Goal: Complete application form

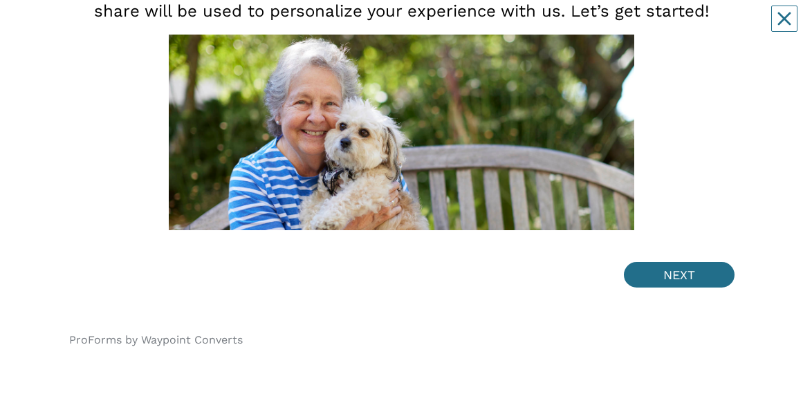
scroll to position [184, 0]
click at [691, 27] on button "NEXT" at bounding box center [679, 275] width 111 height 26
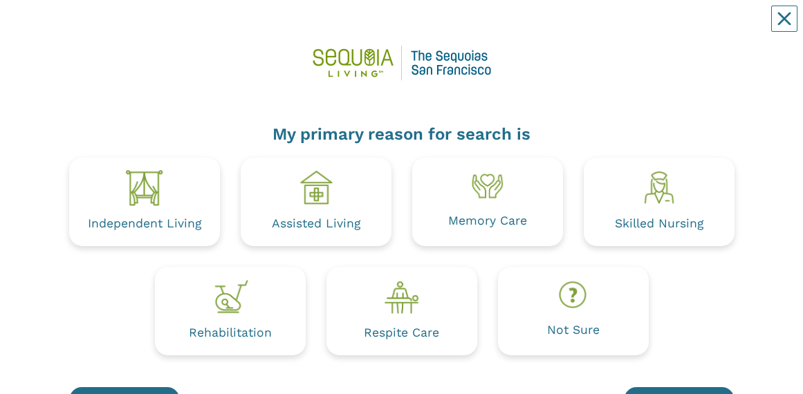
click at [658, 27] on div "Independent Living Assisted Living Memory Care Skilled Nursing Rehabilitation R…" at bounding box center [402, 267] width 686 height 219
click at [792, 27] on div "My primary reason for search is Independent Living Assisted Living Memory Care …" at bounding box center [401, 260] width 782 height 492
click at [164, 27] on div "Independent Living" at bounding box center [144, 202] width 151 height 89
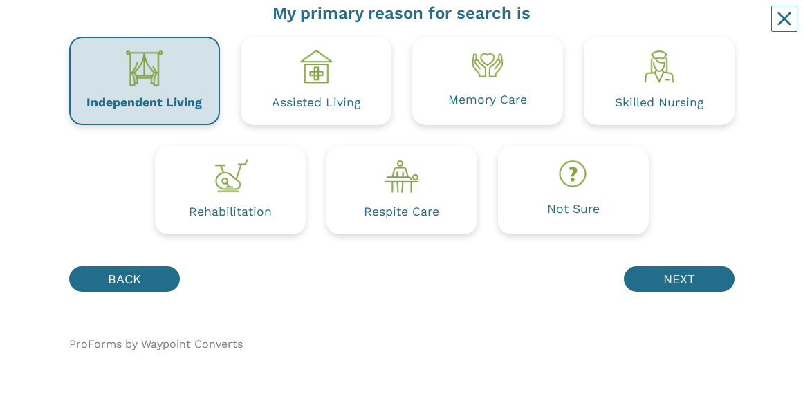
scroll to position [122, 0]
click at [700, 27] on button "NEXT" at bounding box center [679, 279] width 111 height 26
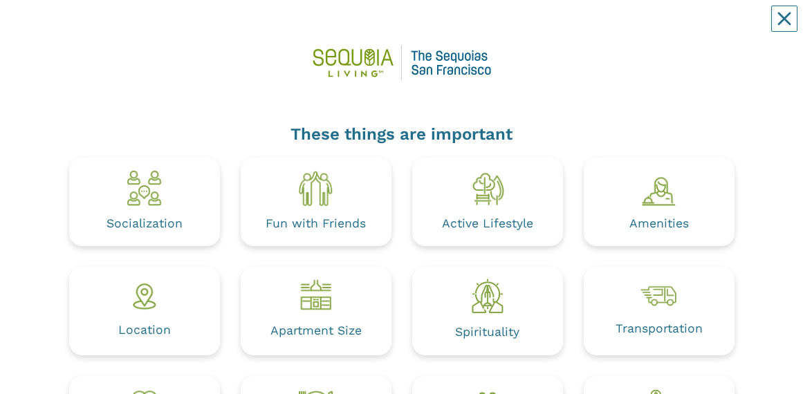
click at [801, 27] on div "These things are important Socialization Fun with Friends Active Lifestyle Amen…" at bounding box center [401, 369] width 803 height 738
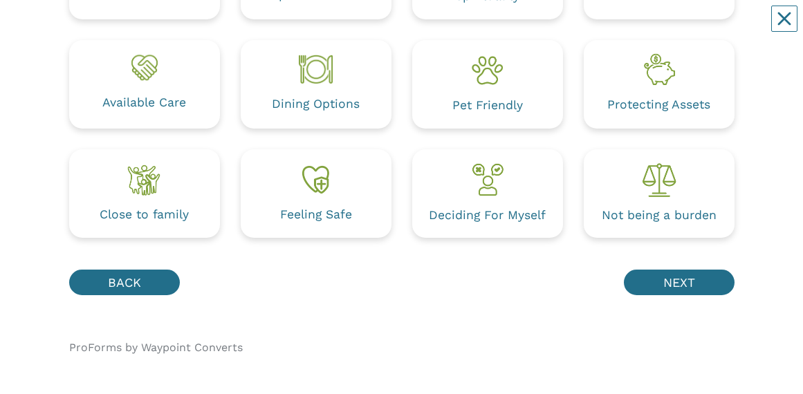
scroll to position [337, 0]
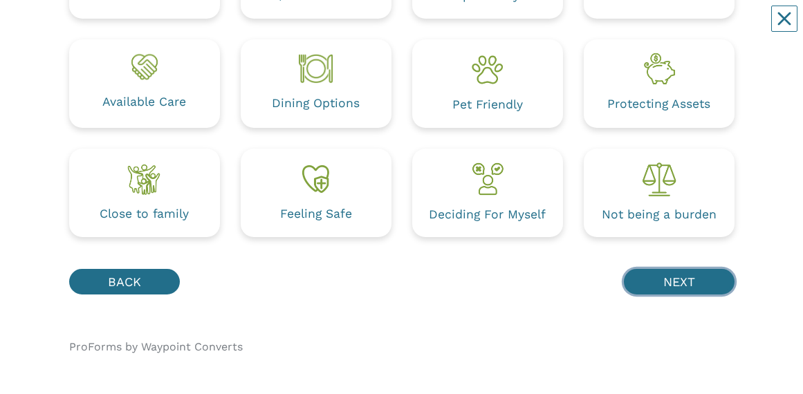
click at [701, 27] on button "NEXT" at bounding box center [679, 282] width 111 height 26
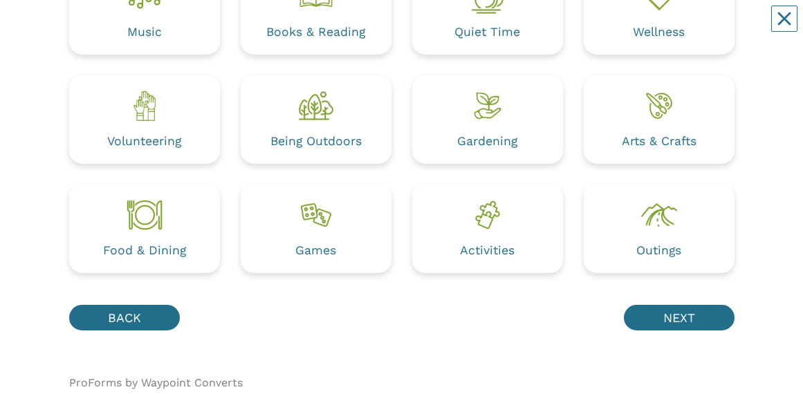
scroll to position [192, 0]
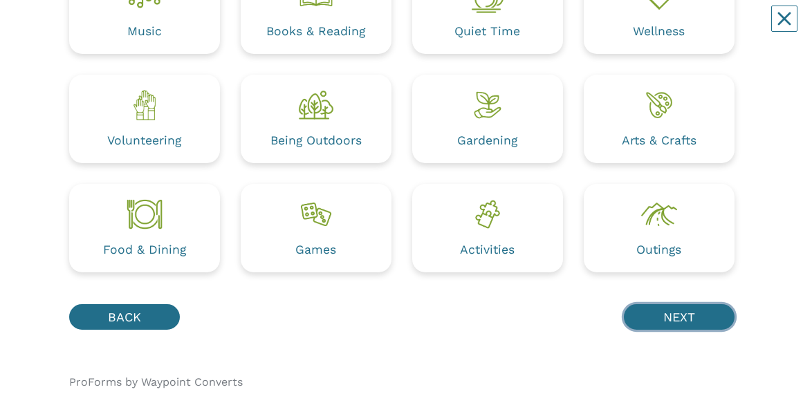
click at [700, 27] on button "NEXT" at bounding box center [679, 317] width 111 height 26
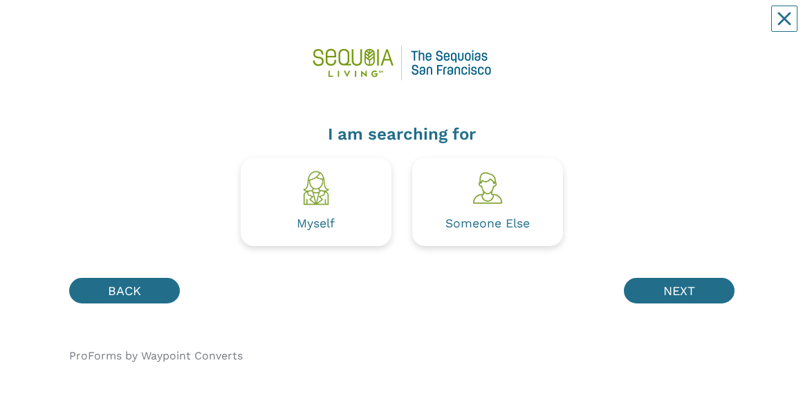
click at [327, 27] on div "Myself" at bounding box center [316, 202] width 151 height 89
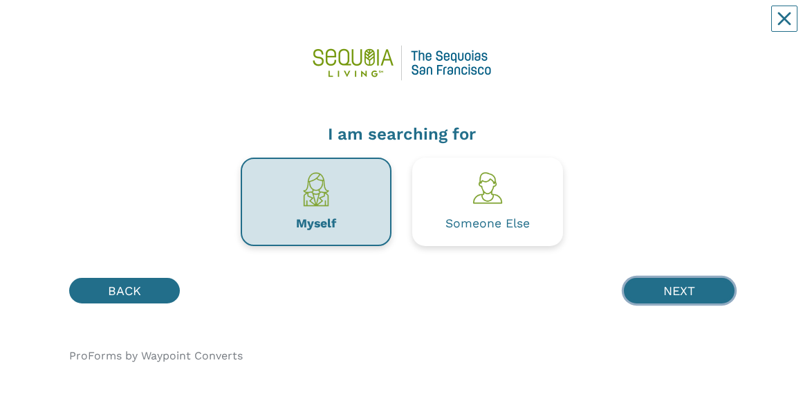
click at [721, 27] on button "NEXT" at bounding box center [679, 291] width 111 height 26
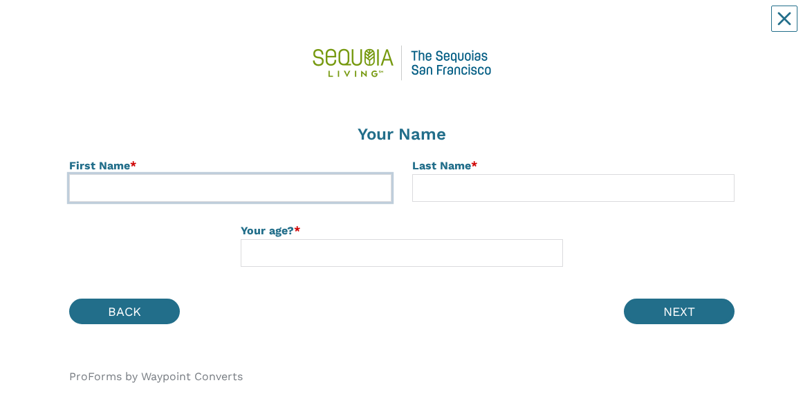
click at [189, 27] on input at bounding box center [230, 188] width 322 height 28
type input "[PERSON_NAME]"
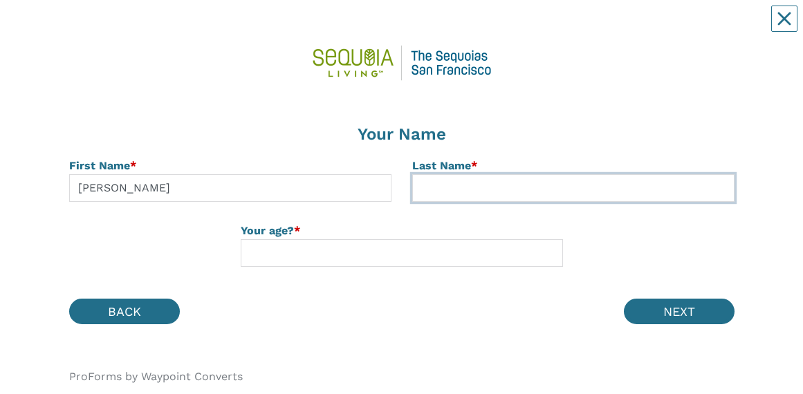
click at [493, 27] on input at bounding box center [573, 188] width 322 height 28
type input "Nakahiro"
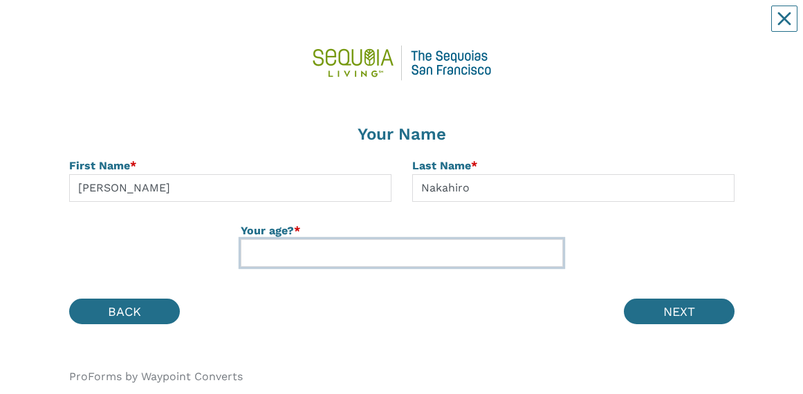
click at [346, 27] on input at bounding box center [402, 253] width 322 height 28
type input "95"
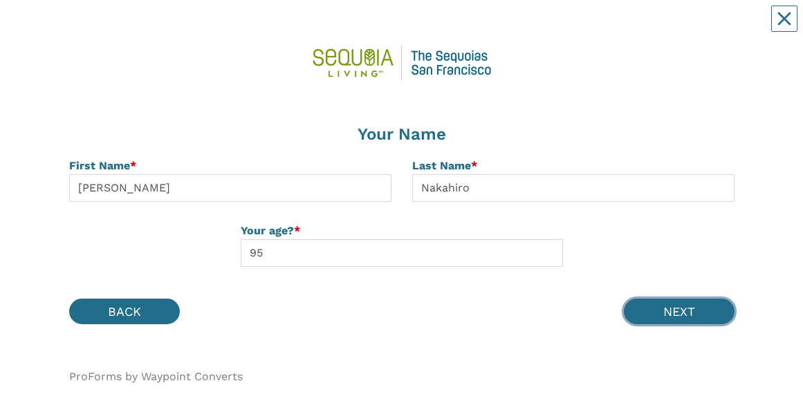
click at [695, 27] on button "NEXT" at bounding box center [679, 312] width 111 height 26
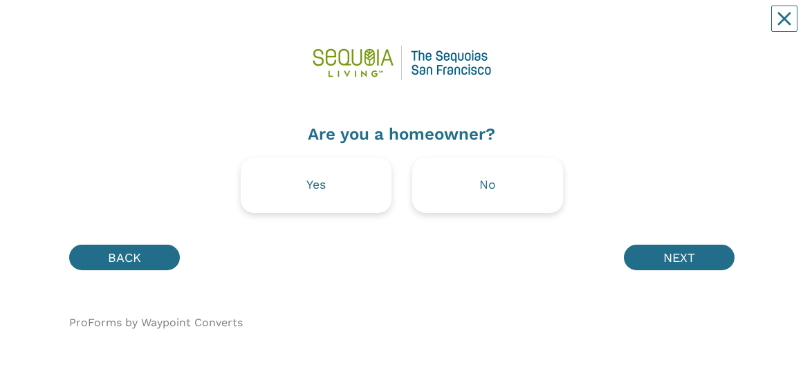
click at [347, 27] on div "Yes" at bounding box center [316, 185] width 151 height 55
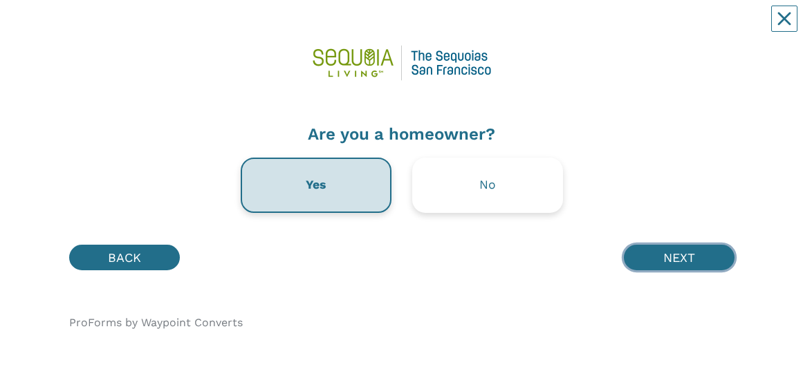
click at [695, 27] on button "NEXT" at bounding box center [679, 258] width 111 height 26
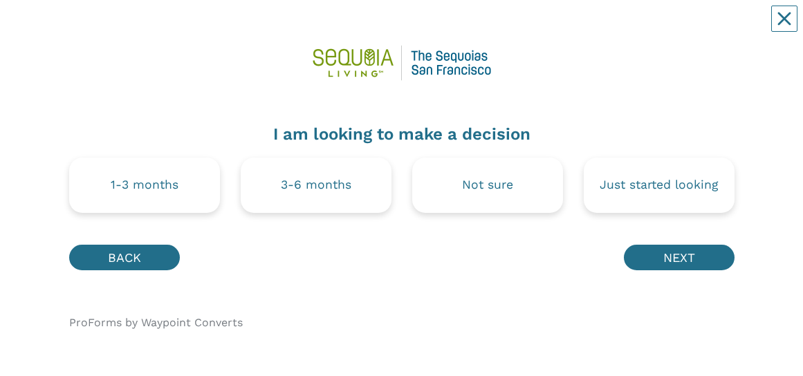
click at [678, 27] on div "Just started looking" at bounding box center [659, 185] width 151 height 55
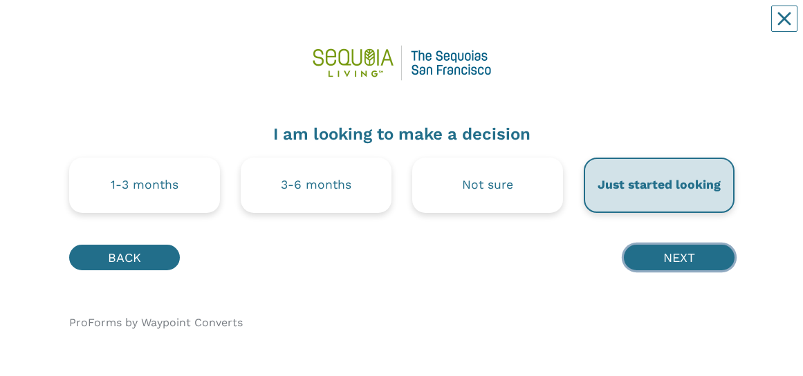
click at [692, 27] on button "NEXT" at bounding box center [679, 258] width 111 height 26
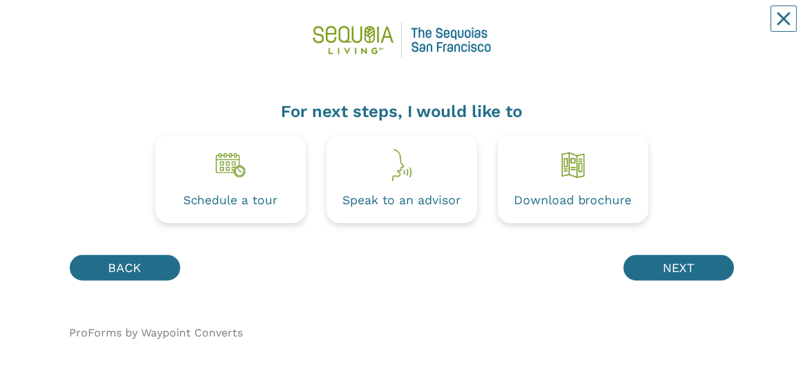
scroll to position [23, 0]
click at [607, 27] on div "Download brochure" at bounding box center [573, 201] width 118 height 12
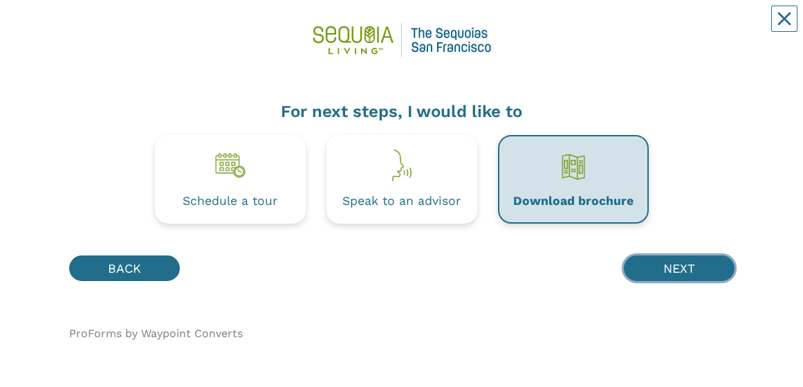
click at [691, 27] on button "NEXT" at bounding box center [679, 268] width 111 height 26
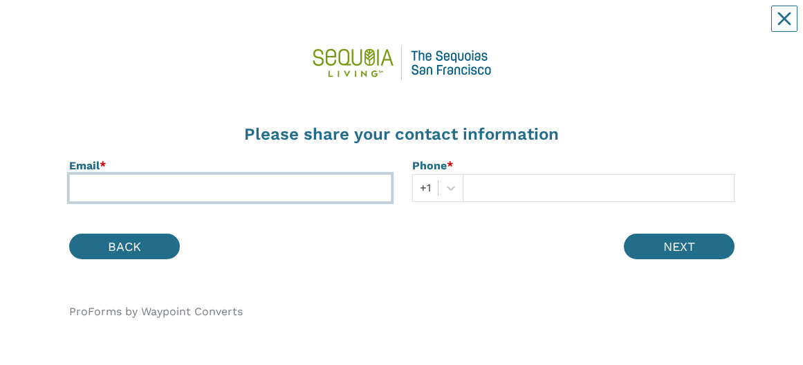
click at [173, 27] on input at bounding box center [230, 188] width 322 height 28
type input "[EMAIL_ADDRESS][DOMAIN_NAME]"
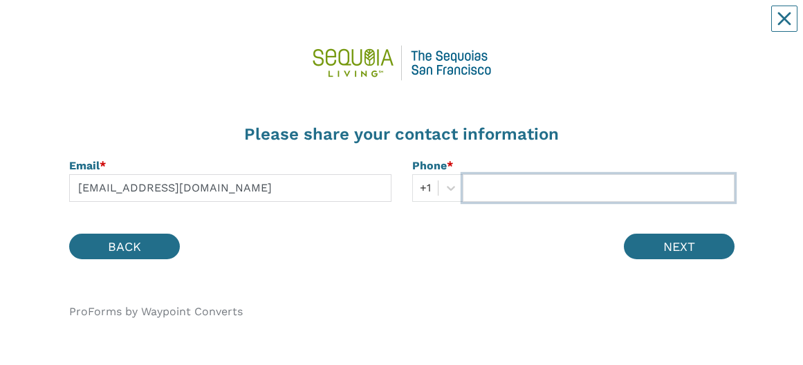
click at [505, 27] on input "text" at bounding box center [599, 188] width 272 height 28
type input "4156728678"
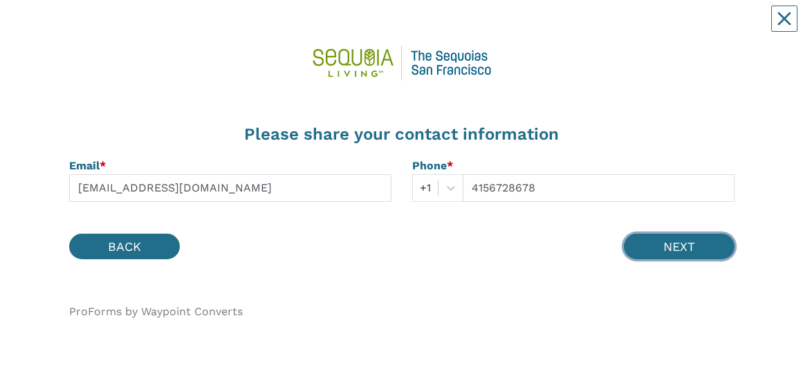
click at [693, 27] on button "NEXT" at bounding box center [679, 247] width 111 height 26
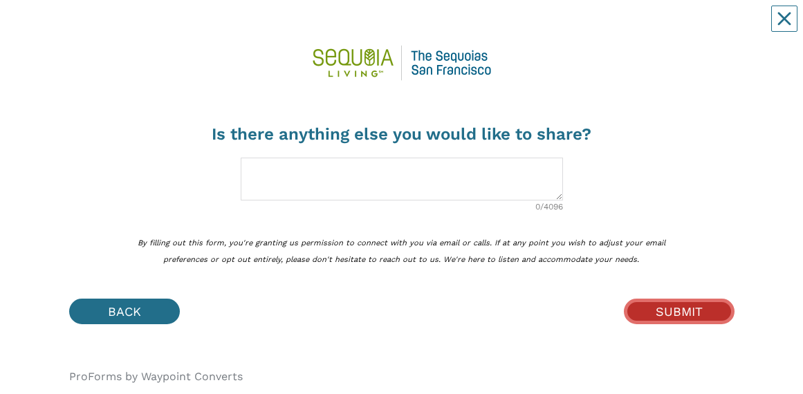
click at [328, 27] on p "By filling out this form, you're granting us permission to connect with you via…" at bounding box center [402, 250] width 555 height 33
click at [723, 27] on div "By filling out this form, you're granting us permission to connect with you via…" at bounding box center [402, 250] width 666 height 33
click at [690, 27] on button "SUBMIT" at bounding box center [679, 312] width 111 height 26
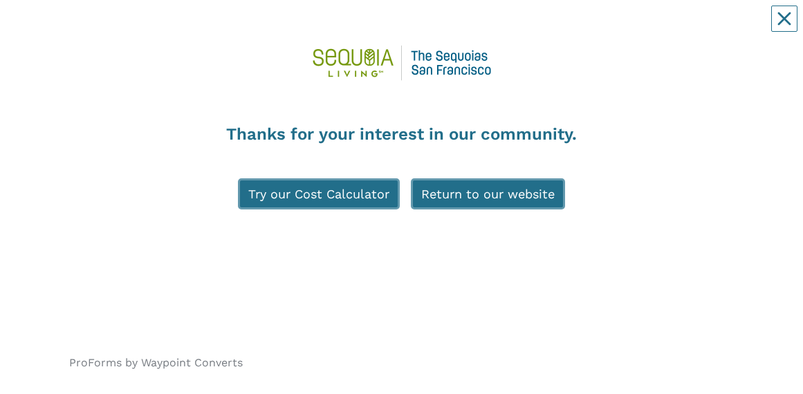
click at [1, 27] on div "Thanks for your interest in our community. Try our Cost Calculator Return to ou…" at bounding box center [401, 208] width 803 height 417
click at [324, 27] on link "Try our Cost Calculator" at bounding box center [319, 193] width 162 height 31
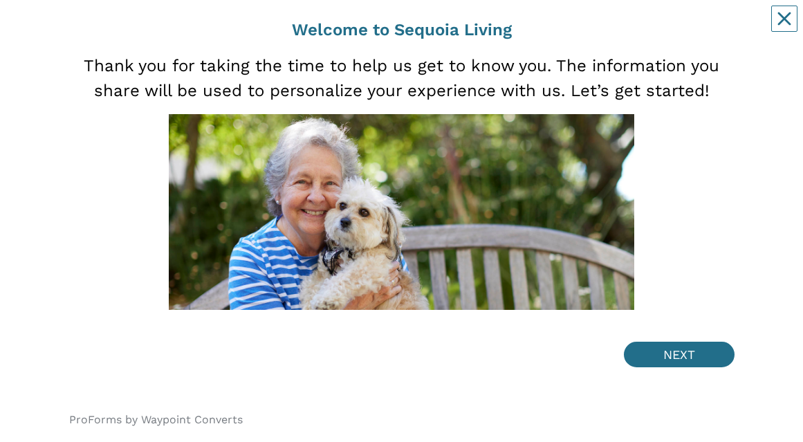
scroll to position [105, 0]
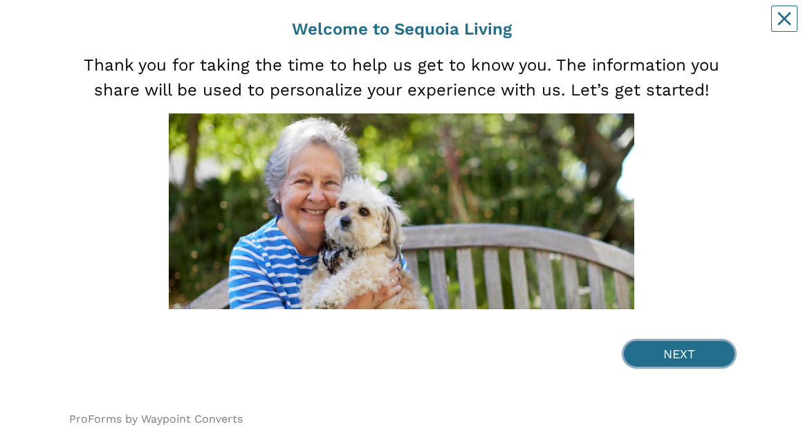
click at [689, 27] on button "NEXT" at bounding box center [679, 354] width 111 height 26
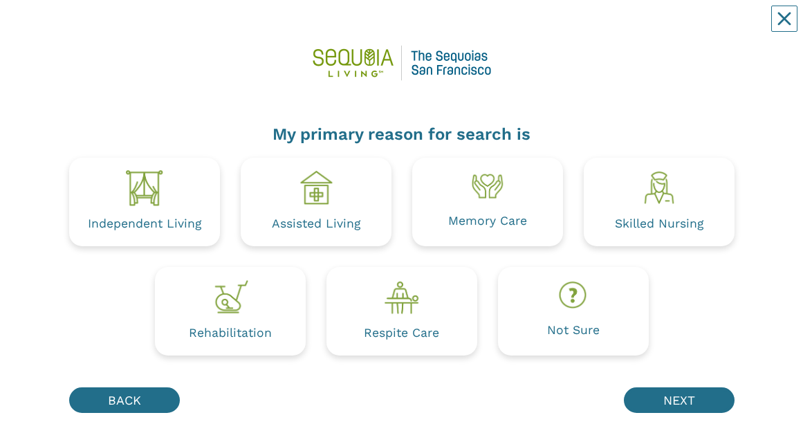
click at [148, 27] on img at bounding box center [144, 188] width 39 height 39
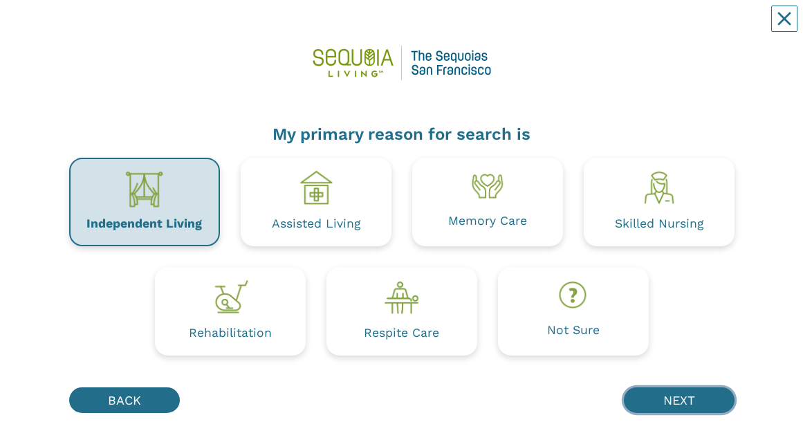
click at [697, 27] on button "NEXT" at bounding box center [679, 400] width 111 height 26
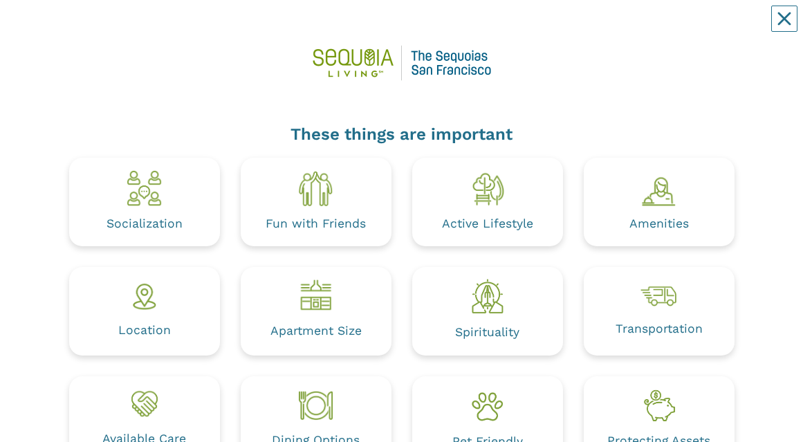
click at [152, 27] on img at bounding box center [144, 188] width 39 height 39
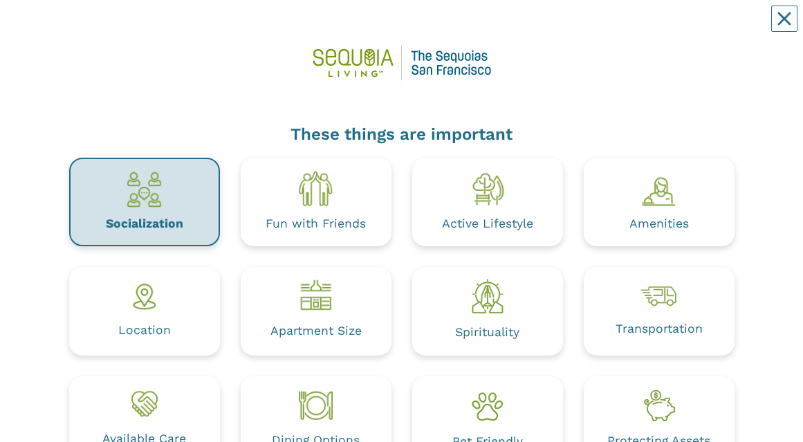
click at [329, 27] on img at bounding box center [316, 188] width 39 height 39
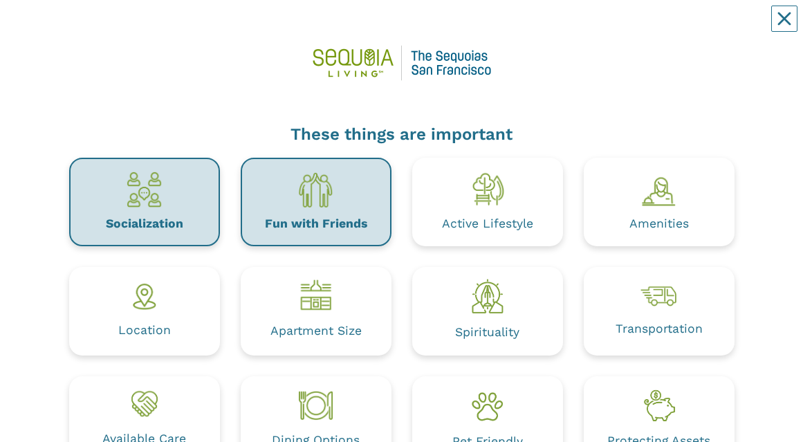
click at [506, 27] on img at bounding box center [487, 188] width 39 height 39
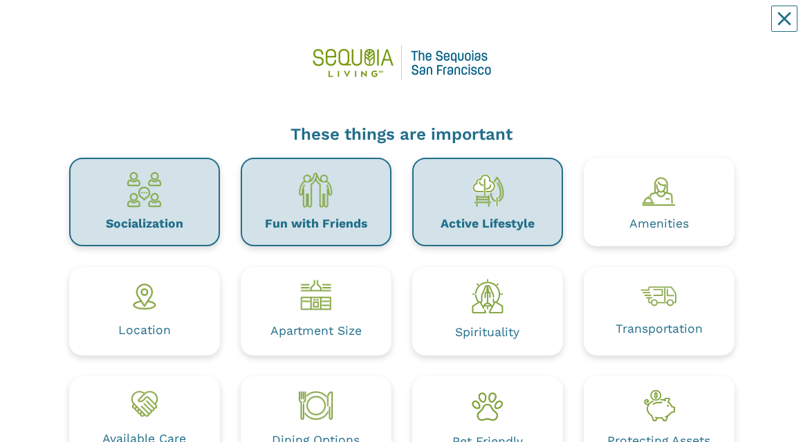
click at [668, 27] on div "Amenities" at bounding box center [659, 224] width 59 height 12
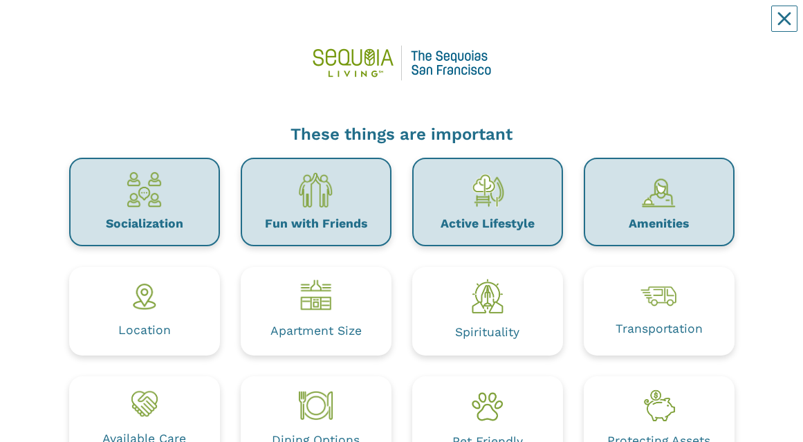
click at [161, 27] on div "Location" at bounding box center [144, 331] width 53 height 28
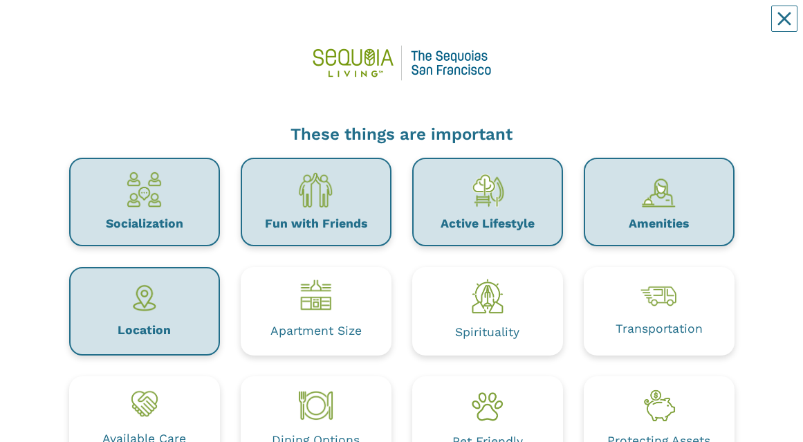
click at [331, 27] on img at bounding box center [316, 295] width 39 height 34
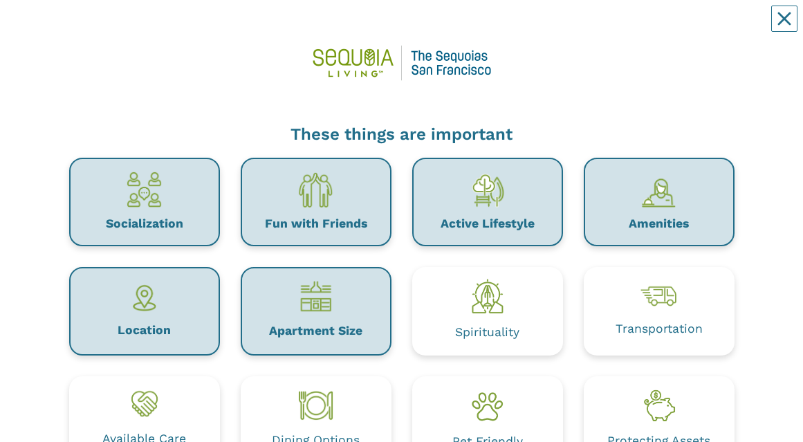
click at [684, 27] on div "Transportation" at bounding box center [659, 329] width 87 height 30
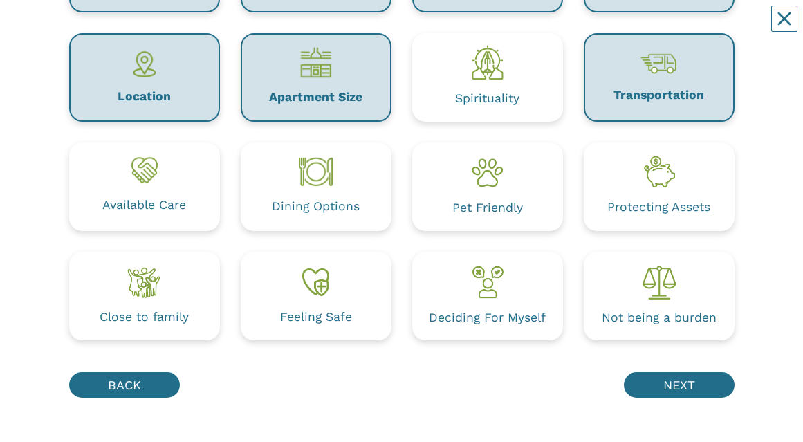
scroll to position [235, 0]
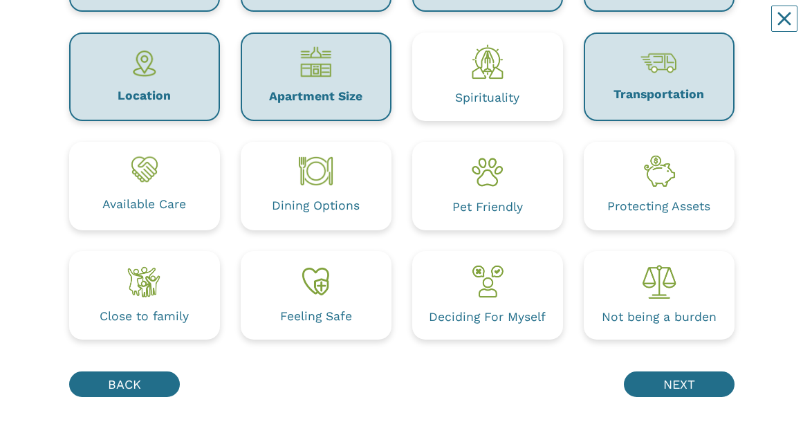
click at [154, 27] on div "Available Care" at bounding box center [144, 204] width 84 height 29
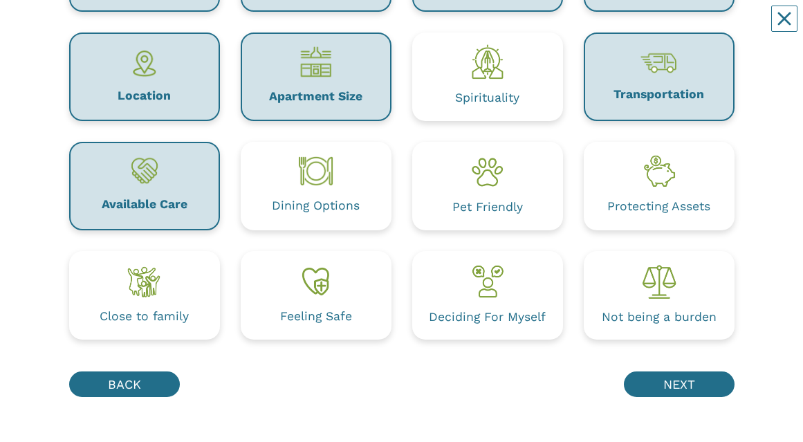
click at [312, 27] on div "Dining Options" at bounding box center [316, 206] width 88 height 12
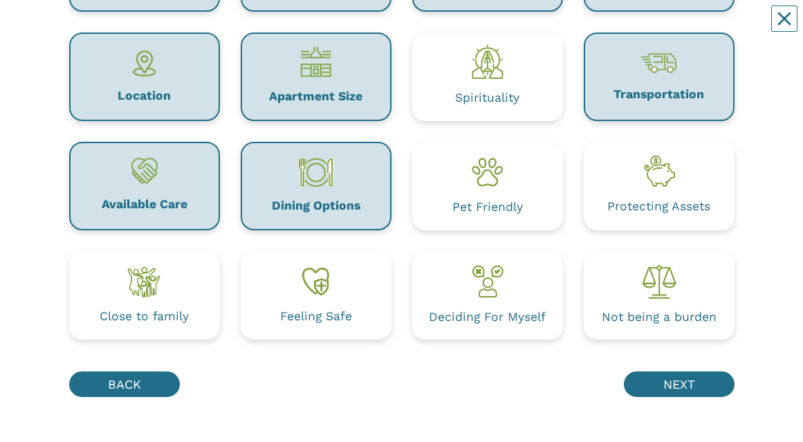
click at [488, 27] on div "Pet Friendly" at bounding box center [487, 207] width 71 height 24
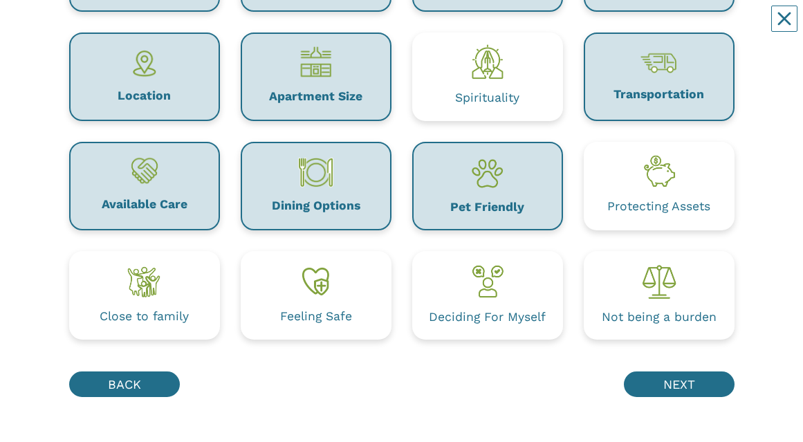
click at [679, 27] on div "Protecting Assets" at bounding box center [659, 186] width 151 height 89
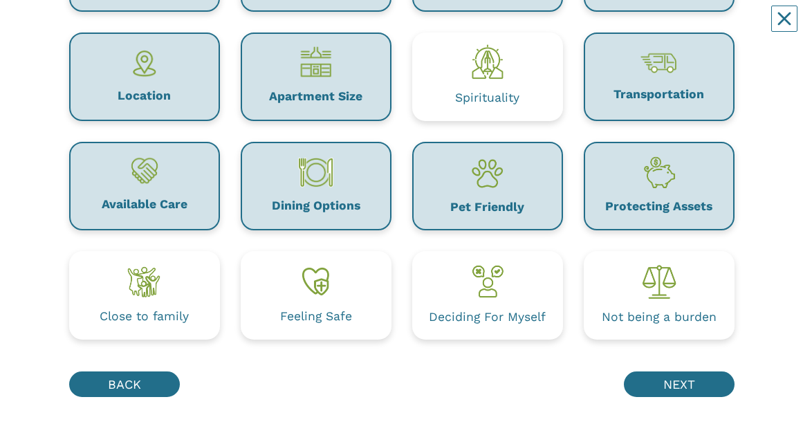
click at [676, 27] on img at bounding box center [659, 281] width 39 height 39
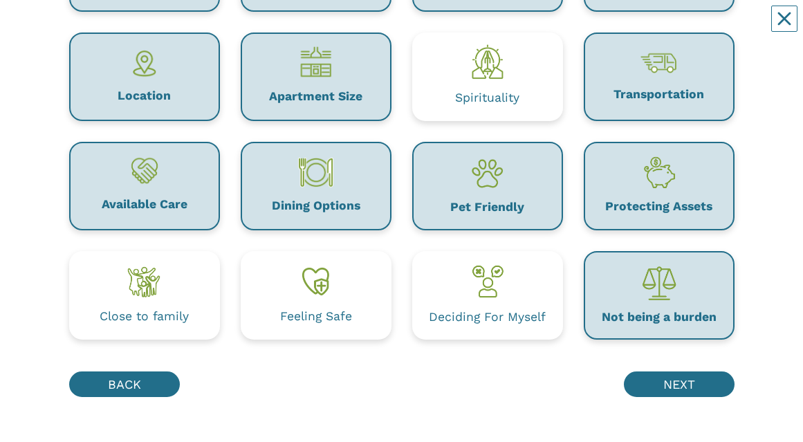
click at [476, 27] on img at bounding box center [487, 281] width 39 height 39
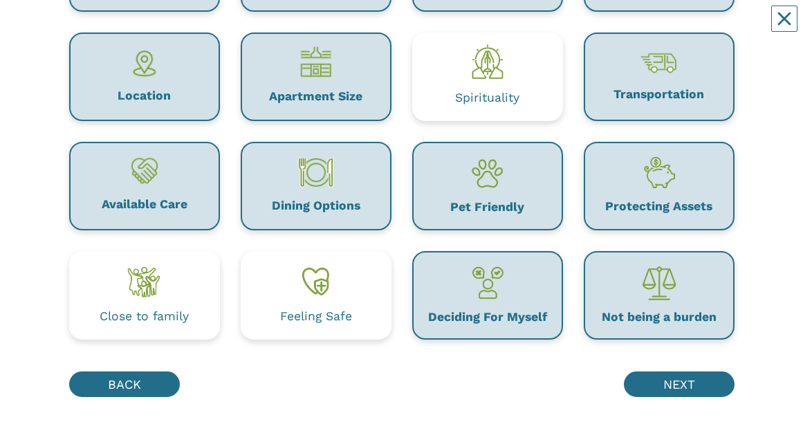
click at [300, 27] on img at bounding box center [316, 280] width 39 height 37
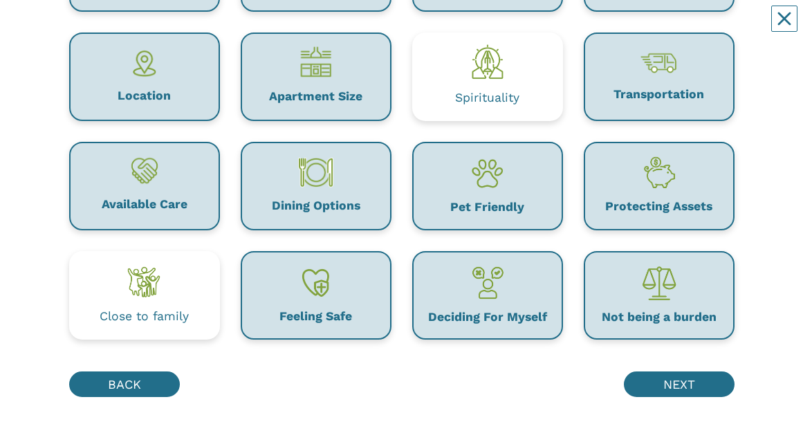
click at [150, 27] on img at bounding box center [144, 281] width 39 height 38
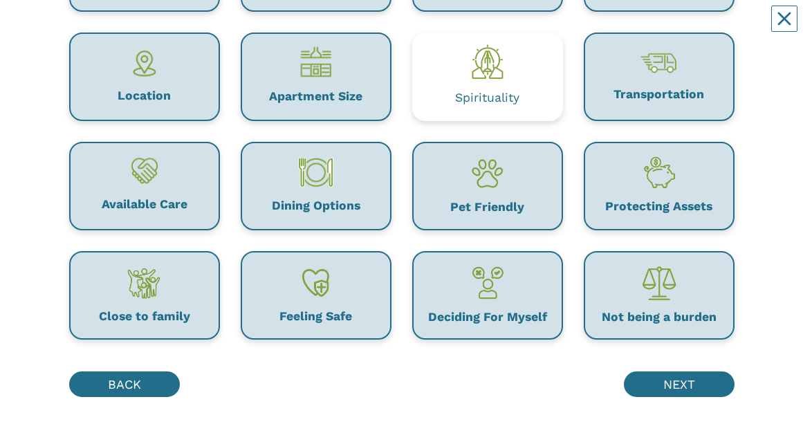
click at [781, 27] on div "These things are important Socialization Fun with Friends Active Lifestyle Amen…" at bounding box center [401, 134] width 782 height 711
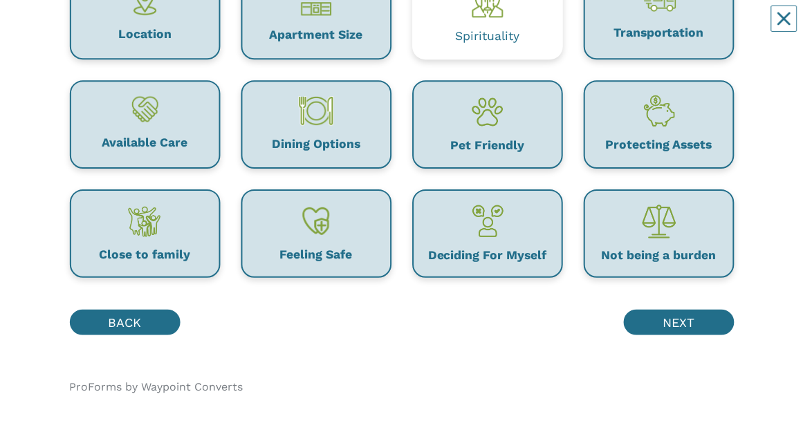
scroll to position [296, 0]
click at [761, 27] on div "These things are important Socialization Fun with Friends Active Lifestyle Amen…" at bounding box center [401, 73] width 782 height 711
click at [491, 15] on img at bounding box center [487, 0] width 39 height 37
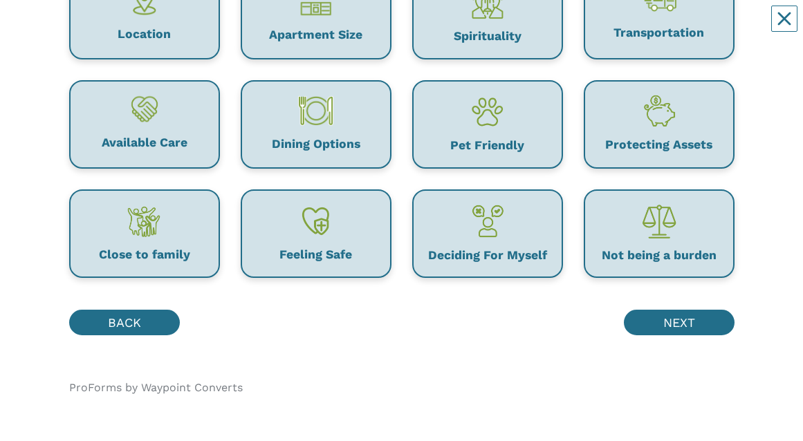
click at [743, 27] on div "Not being a burden" at bounding box center [660, 234] width 172 height 89
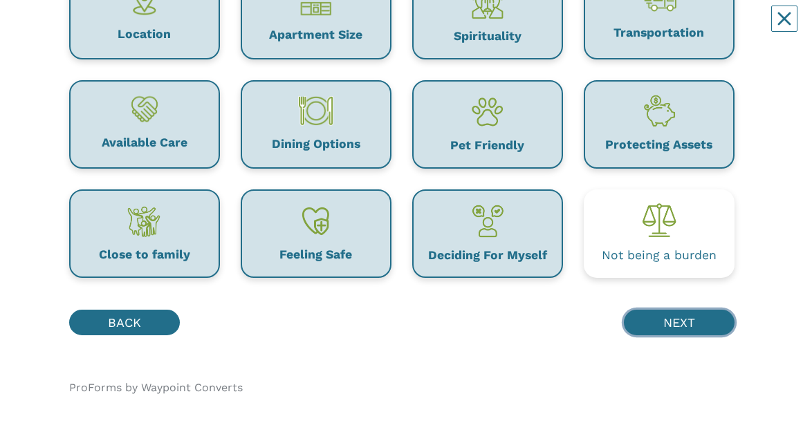
click at [679, 27] on button "NEXT" at bounding box center [679, 323] width 111 height 26
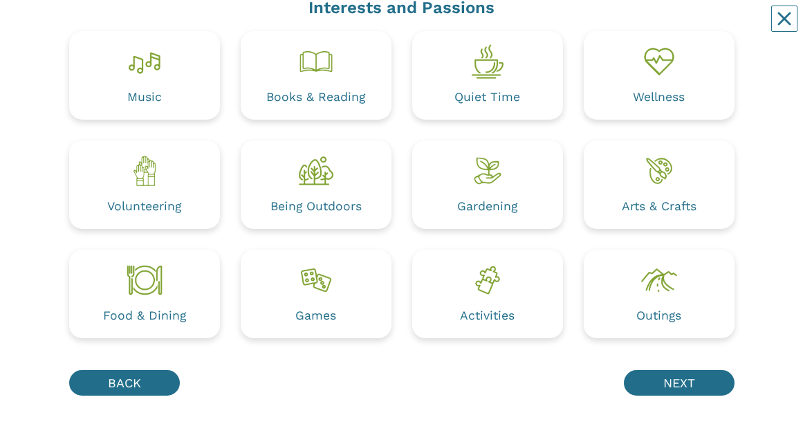
scroll to position [136, 0]
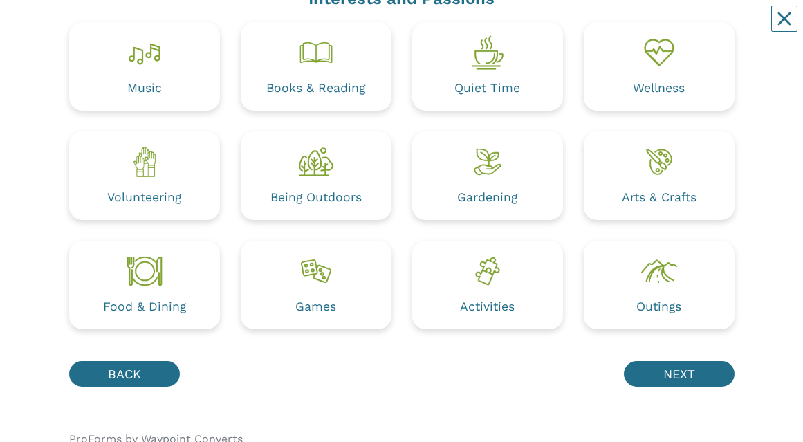
click at [645, 27] on img at bounding box center [659, 162] width 39 height 39
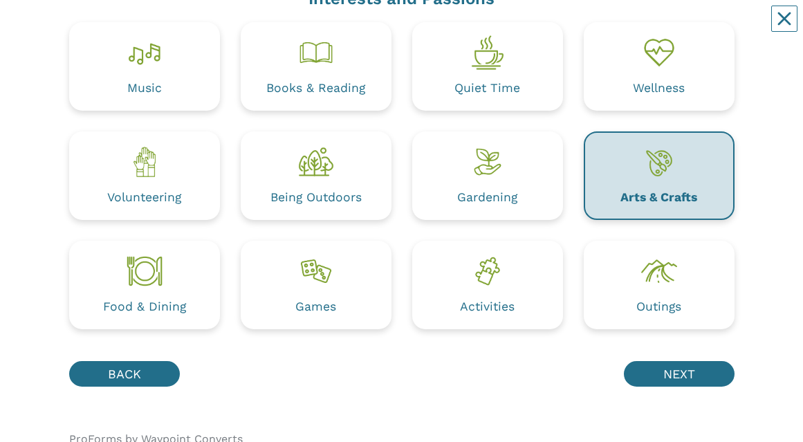
click at [493, 27] on img at bounding box center [487, 162] width 39 height 39
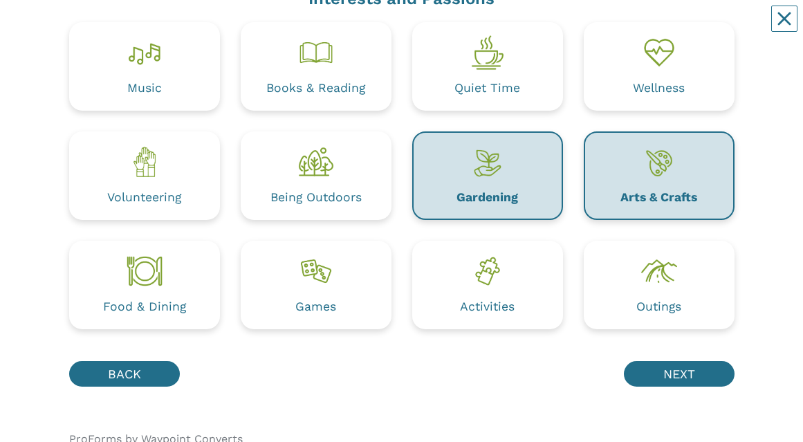
click at [495, 27] on div "Activities" at bounding box center [487, 307] width 55 height 12
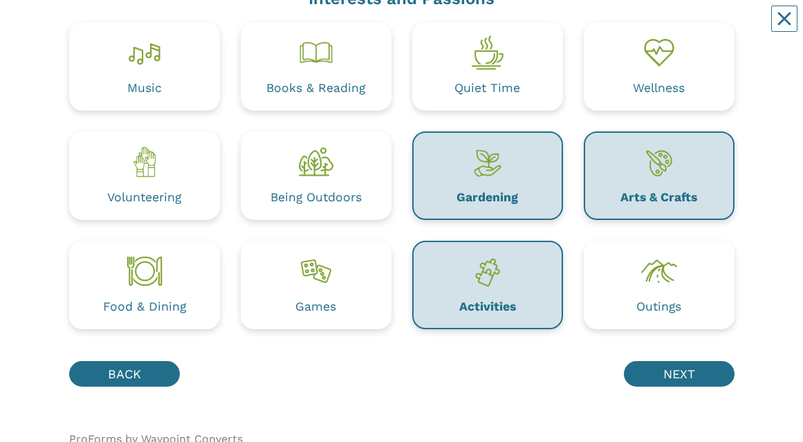
click at [148, 27] on div "Food & Dining" at bounding box center [144, 307] width 83 height 12
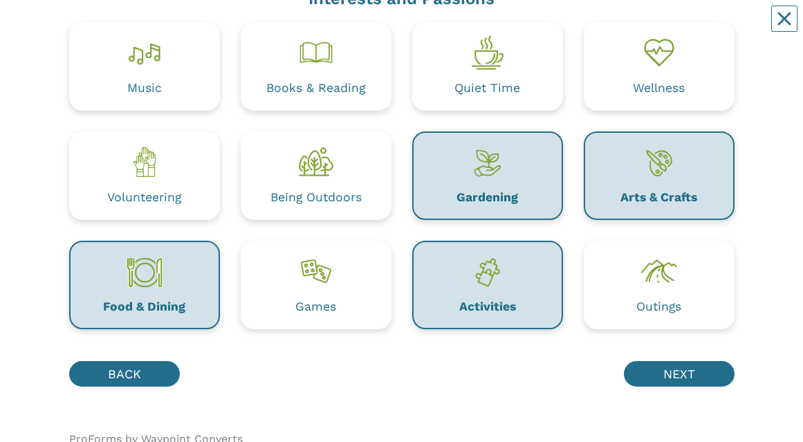
click at [323, 27] on img at bounding box center [316, 271] width 39 height 39
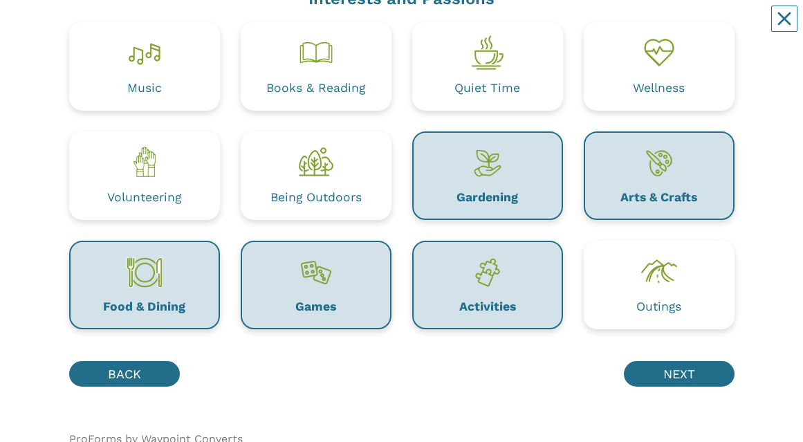
click at [666, 27] on img at bounding box center [659, 52] width 39 height 39
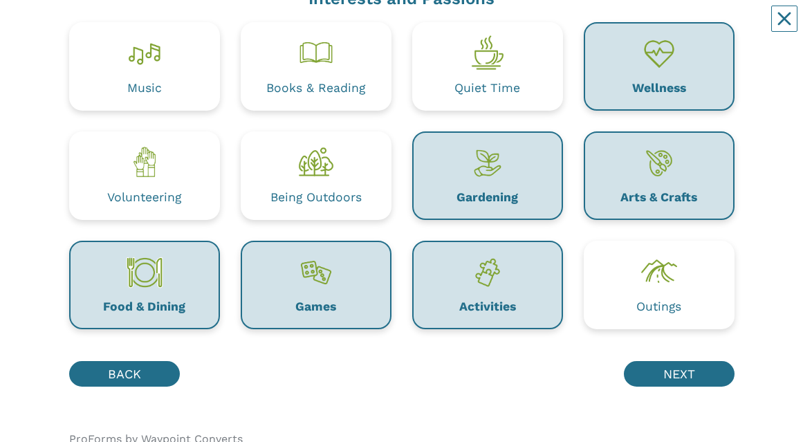
click at [493, 27] on img at bounding box center [487, 52] width 39 height 39
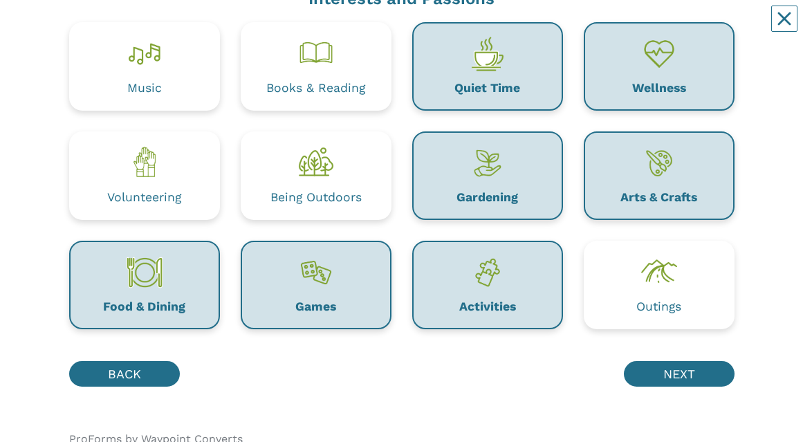
click at [665, 27] on img at bounding box center [659, 271] width 39 height 39
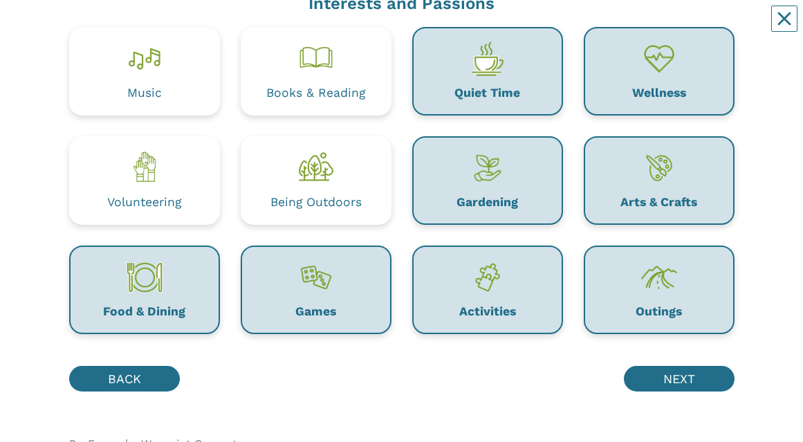
scroll to position [132, 0]
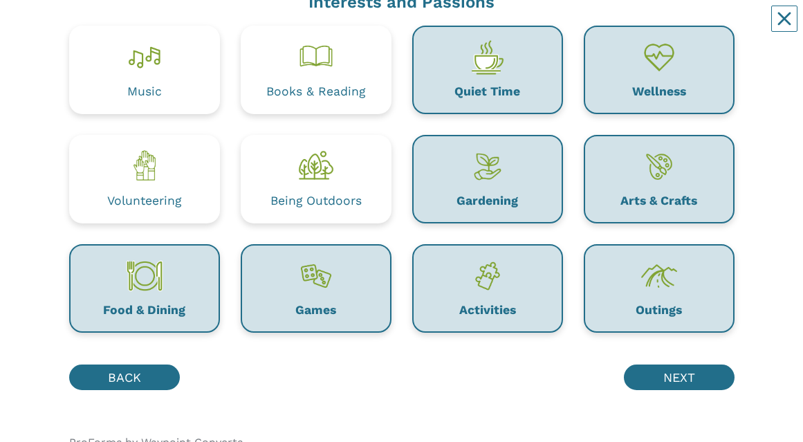
click at [157, 27] on img at bounding box center [144, 56] width 39 height 39
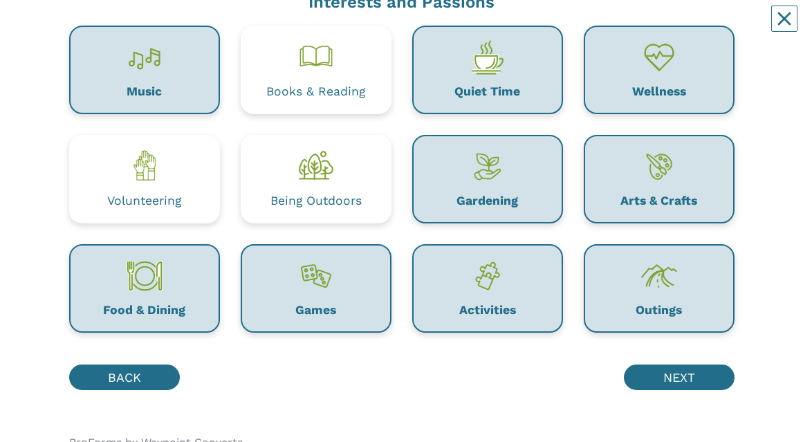
click at [327, 27] on img at bounding box center [316, 56] width 39 height 39
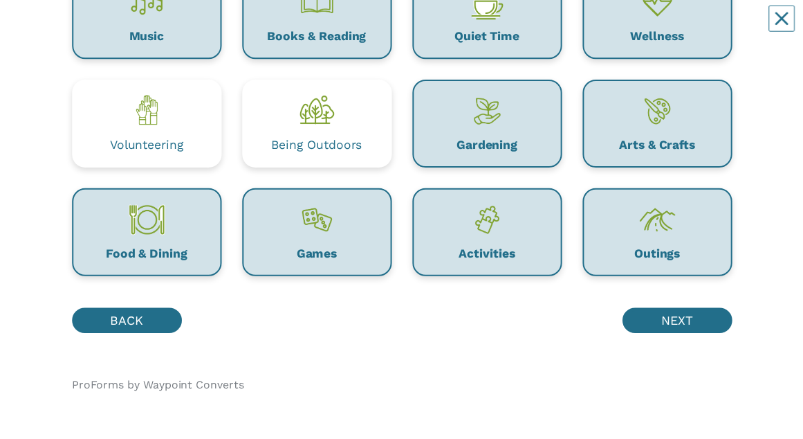
scroll to position [190, 0]
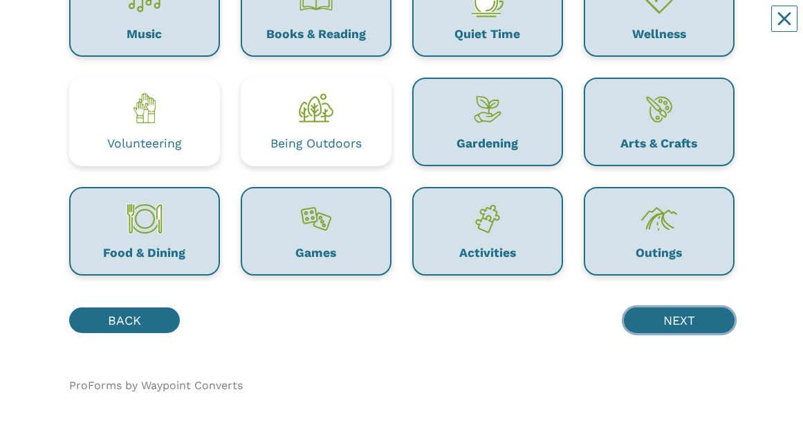
click at [691, 27] on button "NEXT" at bounding box center [679, 320] width 111 height 26
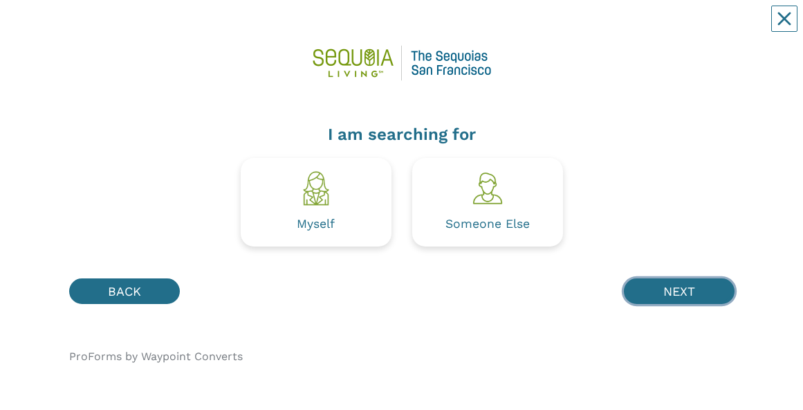
click at [689, 27] on button "NEXT" at bounding box center [679, 291] width 111 height 26
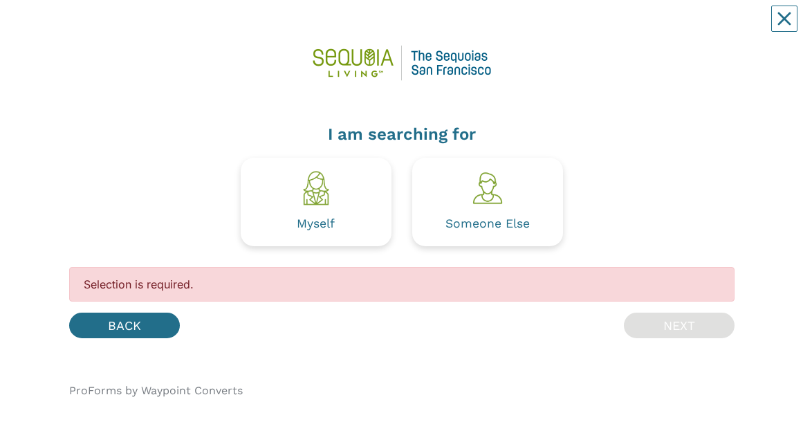
click at [628, 27] on div "I am searching for Myself Someone Else Selection is required. BACK NEXT ProForm…" at bounding box center [402, 222] width 666 height 417
click at [637, 27] on div "I am searching for Myself Someone Else Selection is required. BACK NEXT ProForm…" at bounding box center [402, 222] width 666 height 417
click at [334, 27] on img at bounding box center [316, 188] width 39 height 39
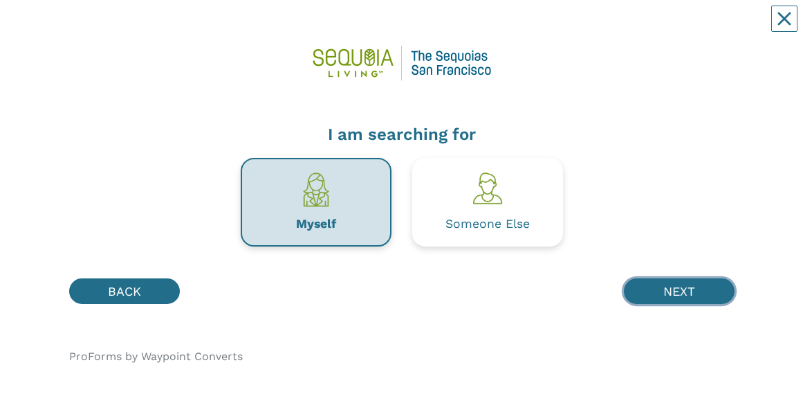
click at [688, 27] on button "NEXT" at bounding box center [679, 291] width 111 height 26
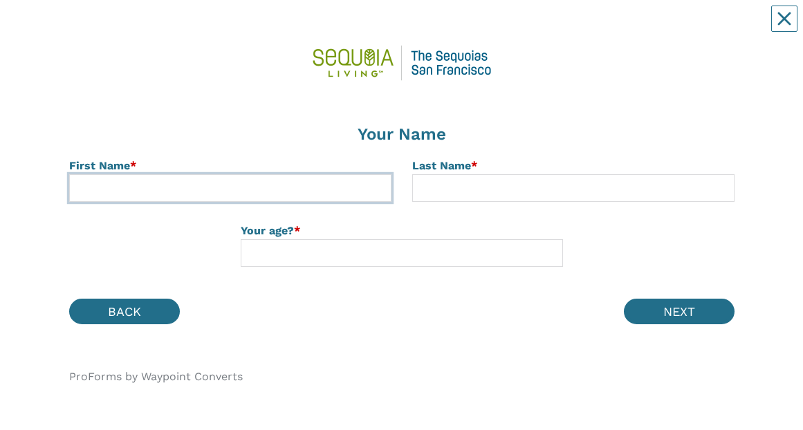
click at [158, 27] on input at bounding box center [230, 188] width 322 height 28
type input "[PERSON_NAME]"
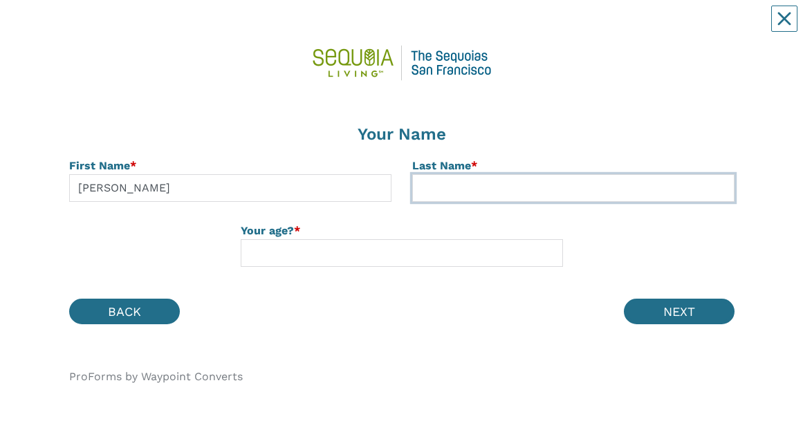
type input "Nakahiro"
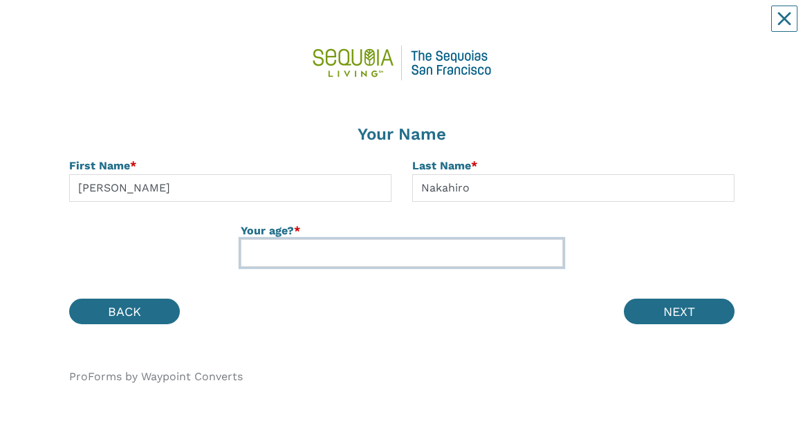
click at [319, 27] on input at bounding box center [402, 253] width 322 height 28
type input "95"
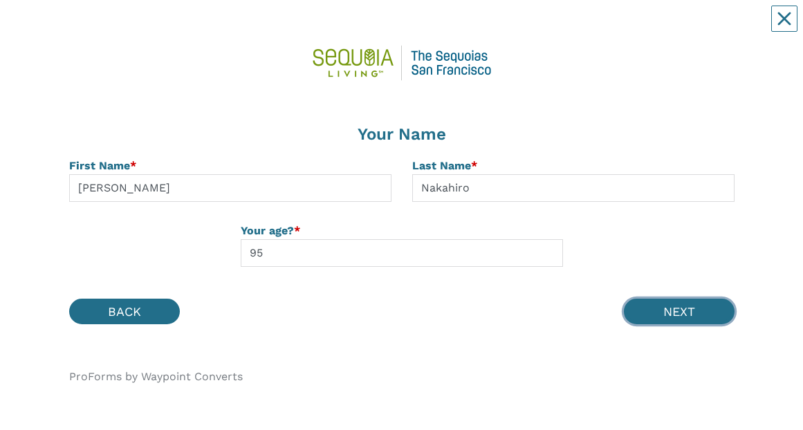
click at [706, 27] on button "NEXT" at bounding box center [679, 312] width 111 height 26
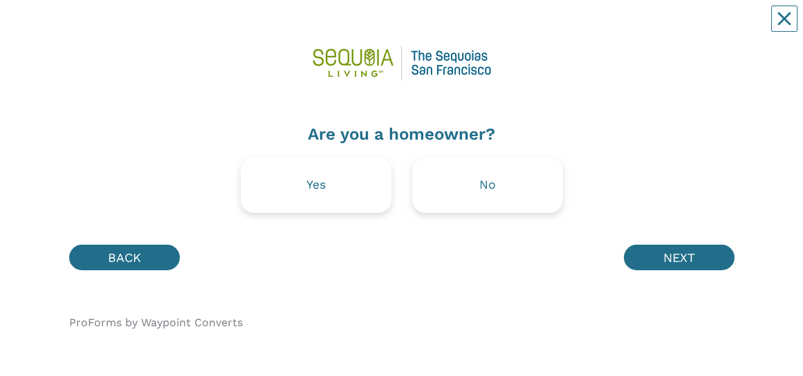
click at [325, 27] on div "Yes" at bounding box center [315, 185] width 19 height 12
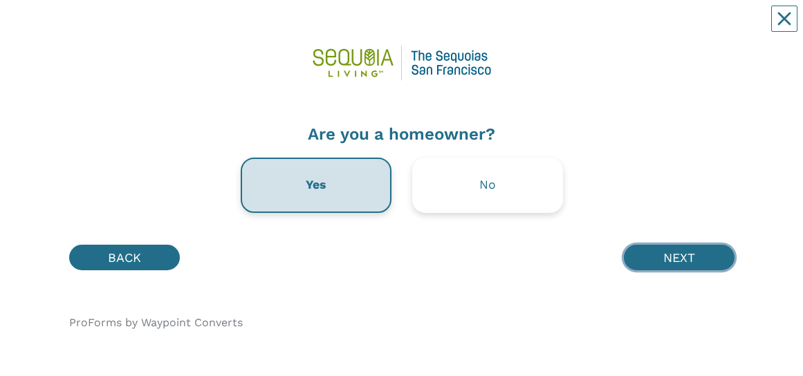
click at [699, 27] on button "NEXT" at bounding box center [679, 258] width 111 height 26
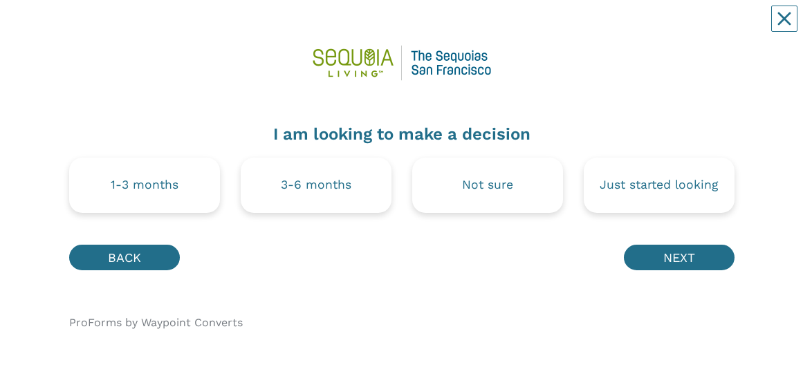
click at [631, 27] on div "ProForms by Waypoint Converts" at bounding box center [402, 317] width 686 height 71
click at [679, 27] on div "Just started looking" at bounding box center [659, 185] width 118 height 12
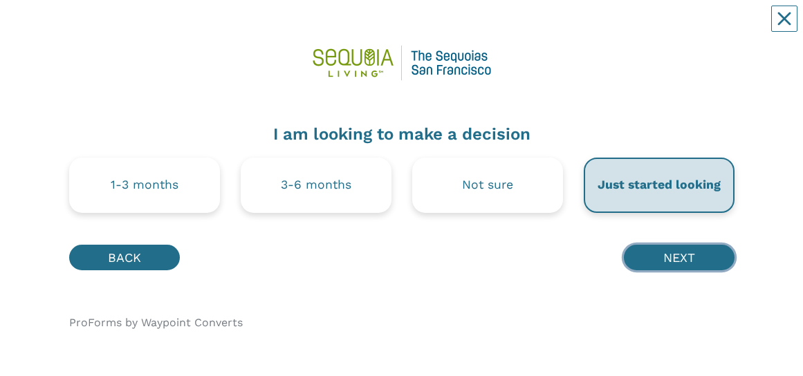
click at [693, 27] on button "NEXT" at bounding box center [679, 258] width 111 height 26
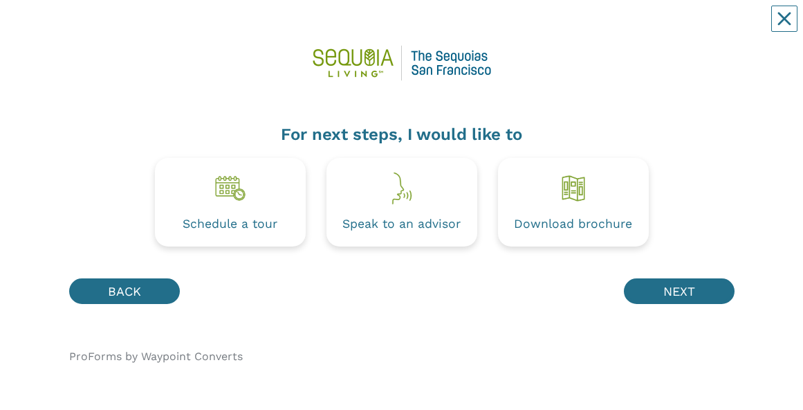
click at [576, 27] on img at bounding box center [573, 188] width 39 height 39
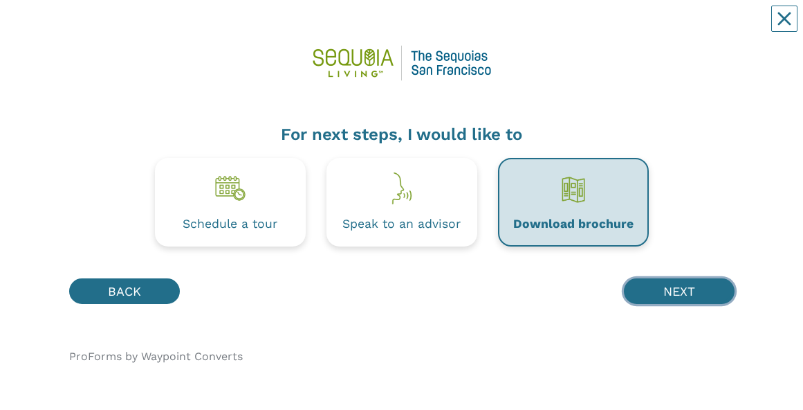
click at [696, 27] on button "NEXT" at bounding box center [679, 291] width 111 height 26
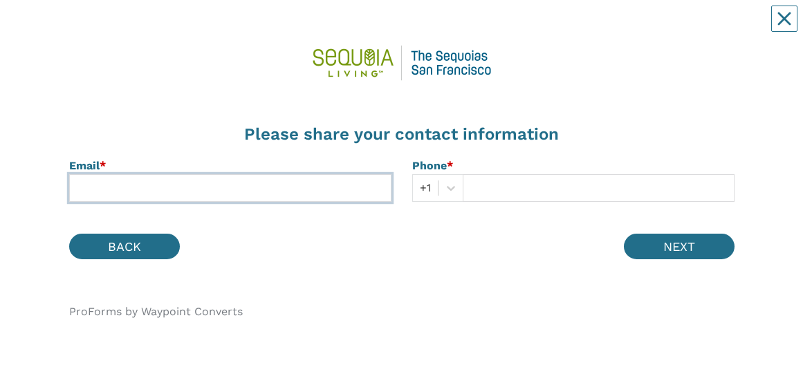
click at [156, 27] on input at bounding box center [230, 188] width 322 height 28
type input "E"
type input "[EMAIL_ADDRESS][DOMAIN_NAME]"
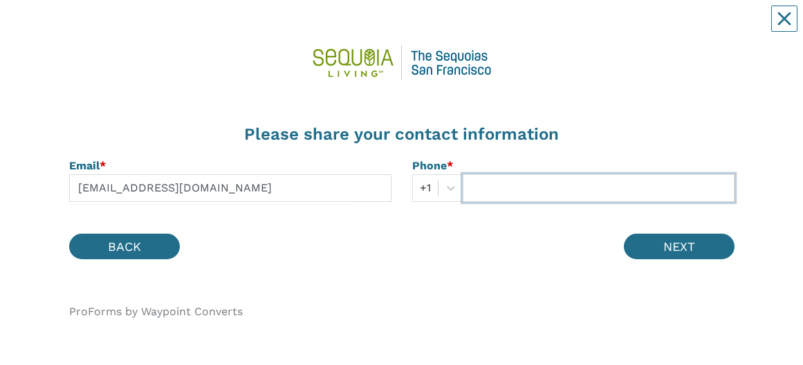
click at [508, 27] on input "text" at bounding box center [599, 188] width 272 height 28
type input "4156728678"
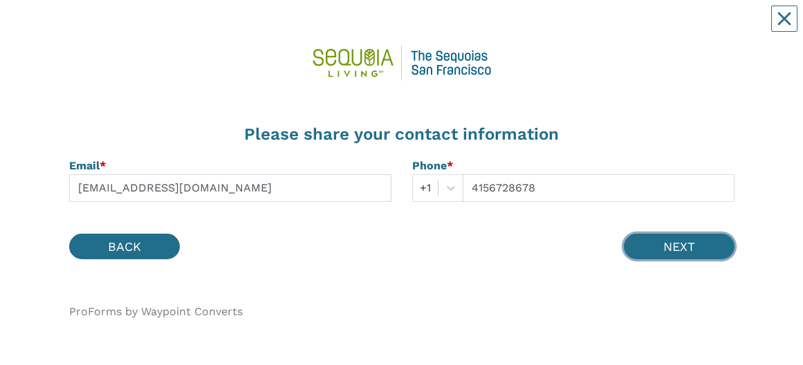
click at [694, 27] on button "NEXT" at bounding box center [679, 247] width 111 height 26
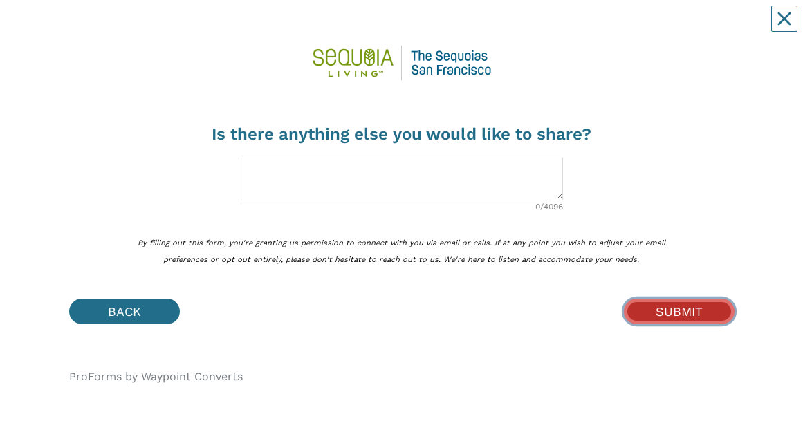
click at [688, 27] on button "SUBMIT" at bounding box center [679, 312] width 111 height 26
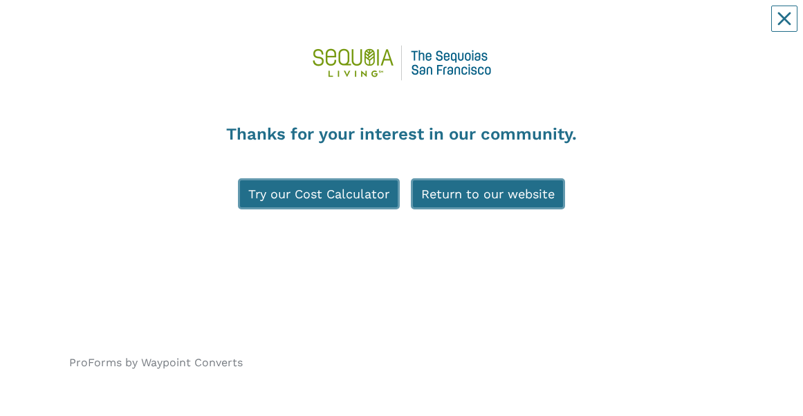
click at [331, 27] on link "Try our Cost Calculator" at bounding box center [319, 193] width 162 height 31
